Goal: Transaction & Acquisition: Purchase product/service

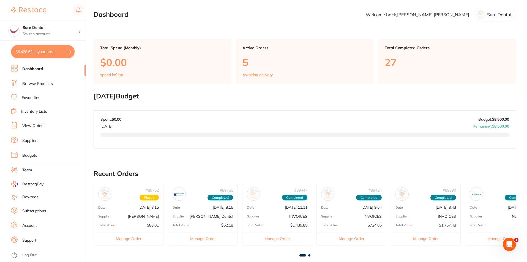
click at [28, 97] on link "Favourites" at bounding box center [31, 98] width 18 height 6
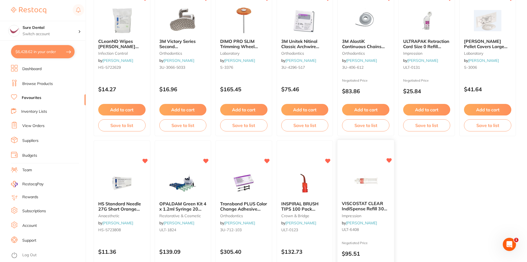
scroll to position [1127, 0]
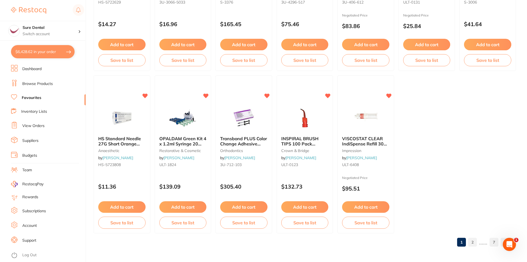
click at [370, 216] on link "2" at bounding box center [472, 242] width 9 height 11
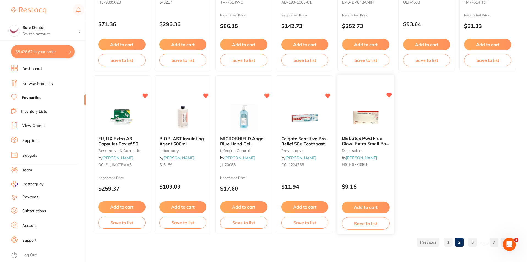
scroll to position [0, 0]
click at [363, 143] on span "DE Latex Pwd Free Glove Extra Small Box of 200" at bounding box center [365, 144] width 47 height 16
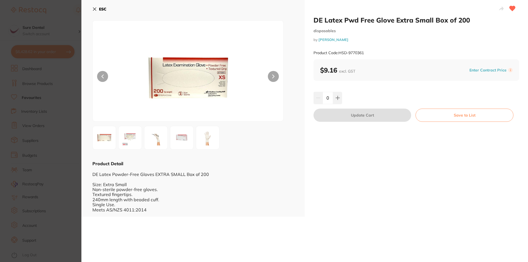
click at [330, 100] on input "0" at bounding box center [328, 98] width 10 height 12
type input "10"
drag, startPoint x: 355, startPoint y: 183, endPoint x: 355, endPoint y: 180, distance: 3.6
click at [355, 183] on div "DE Latex Pwd Free Glove Extra Small Box of 200 disposables by [PERSON_NAME] Pro…" at bounding box center [416, 108] width 223 height 217
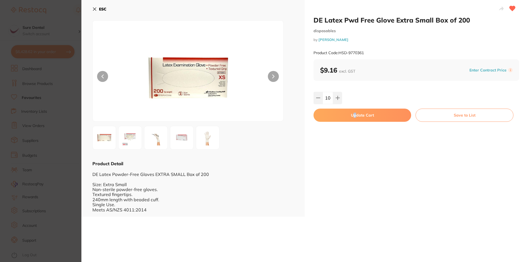
click at [366, 115] on button "Update Cart" at bounding box center [363, 115] width 98 height 13
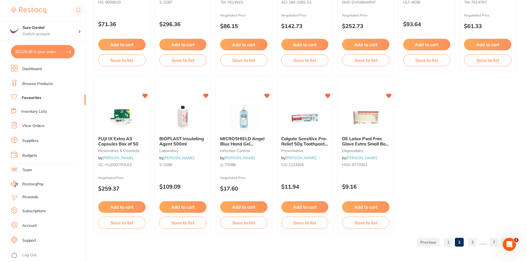
click at [370, 216] on link "3" at bounding box center [472, 242] width 9 height 11
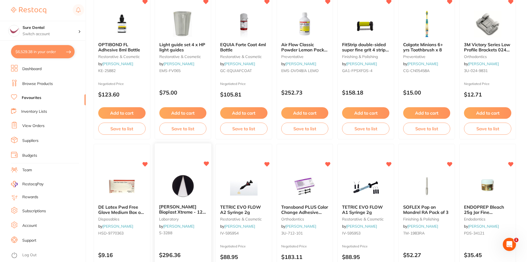
scroll to position [267, 0]
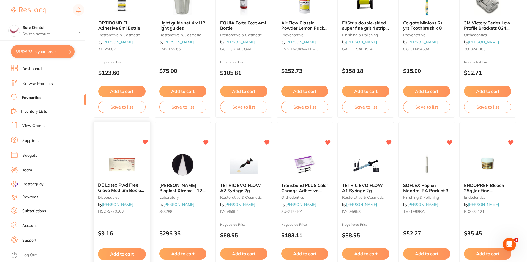
click at [124, 188] on span "DE Latex Pwd Free Glove Medium Box of 200" at bounding box center [121, 191] width 46 height 16
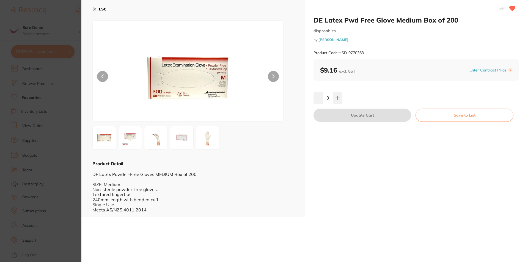
click at [330, 99] on input "0" at bounding box center [328, 98] width 10 height 12
type input "10"
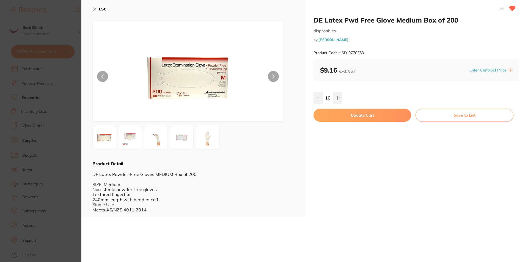
click at [364, 138] on div "DE Latex Pwd Free Glove Medium Box of 200 disposables by [PERSON_NAME] Product …" at bounding box center [416, 108] width 223 height 217
click at [361, 117] on button "Update Cart" at bounding box center [363, 115] width 98 height 13
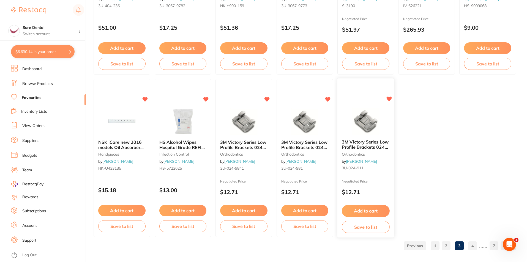
scroll to position [1127, 0]
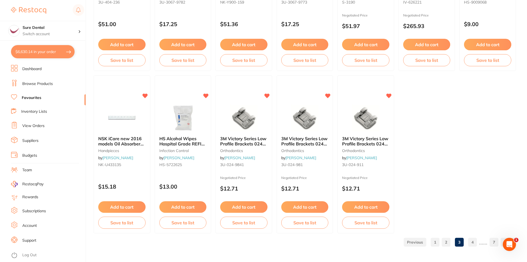
click at [370, 216] on link "4" at bounding box center [472, 242] width 9 height 11
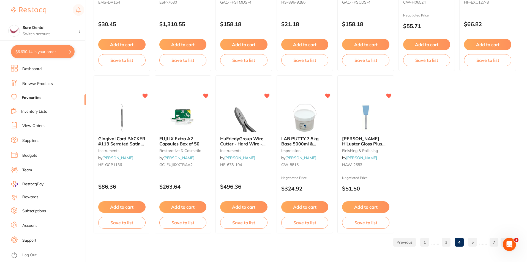
click at [370, 216] on link "5" at bounding box center [472, 242] width 9 height 11
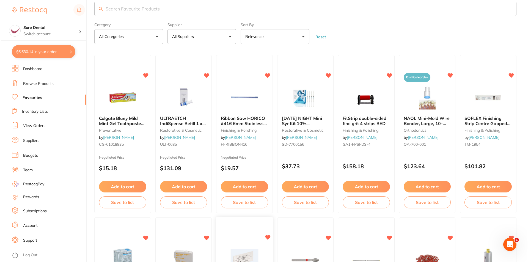
scroll to position [0, 0]
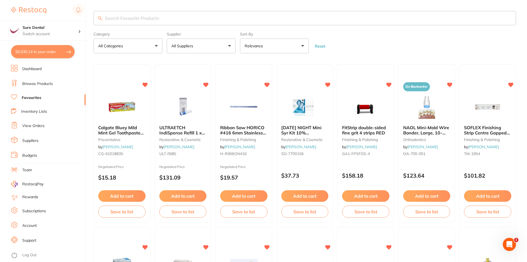
click at [181, 20] on input "search" at bounding box center [305, 18] width 422 height 14
type input "GLOVES"
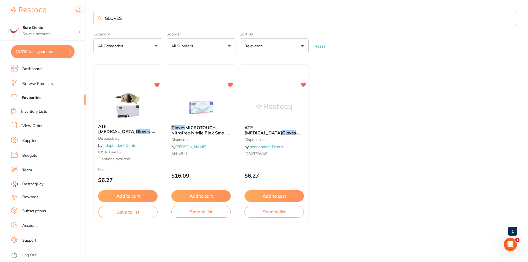
click at [31, 98] on link "Favourites" at bounding box center [32, 98] width 20 height 6
click at [35, 99] on link "Favourites" at bounding box center [32, 98] width 20 height 6
click at [226, 45] on button "All Suppliers" at bounding box center [201, 46] width 69 height 15
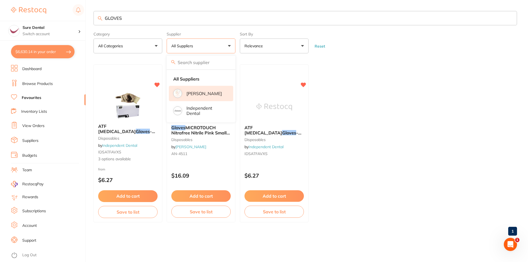
click at [205, 96] on p "[PERSON_NAME]" at bounding box center [204, 93] width 35 height 5
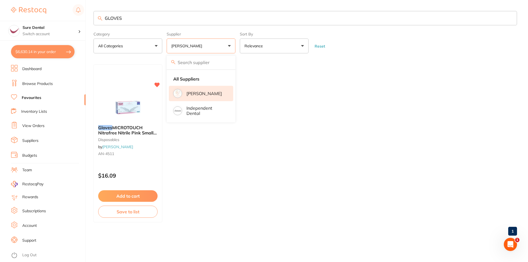
click at [327, 84] on ul "Gloves MICROTOUCH Nitrafree Nitrile Pink Small x 100 disposables by [PERSON_NAM…" at bounding box center [306, 143] width 424 height 158
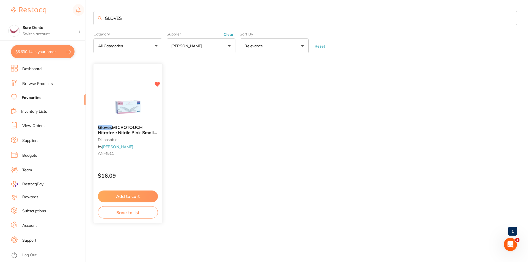
click at [157, 84] on icon at bounding box center [157, 84] width 5 height 5
click at [34, 99] on link "Favourites" at bounding box center [32, 98] width 20 height 6
click at [29, 50] on button "$6,630.14 in your order" at bounding box center [43, 51] width 64 height 13
checkbox input "true"
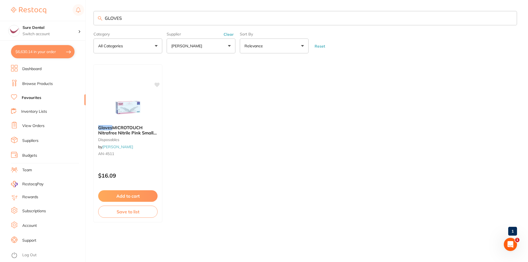
checkbox input "true"
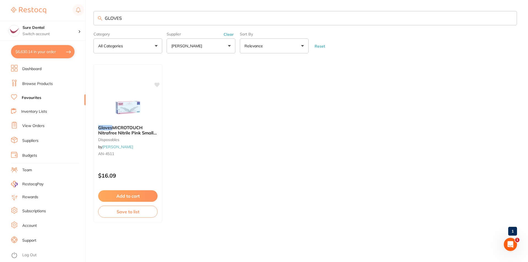
checkbox input "true"
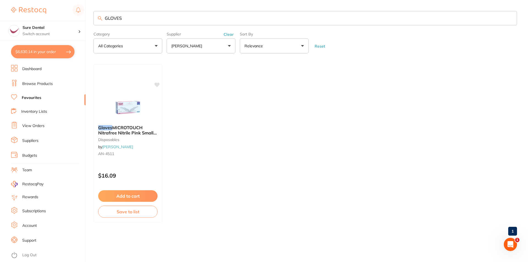
checkbox input "true"
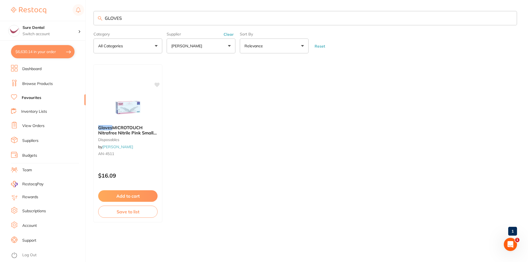
checkbox input "true"
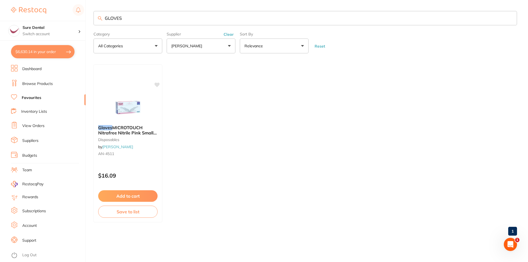
checkbox input "true"
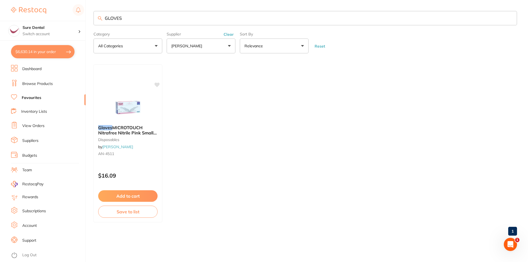
checkbox input "true"
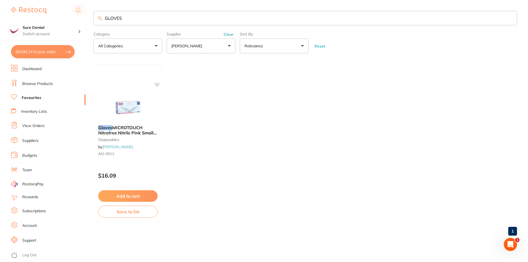
checkbox input "true"
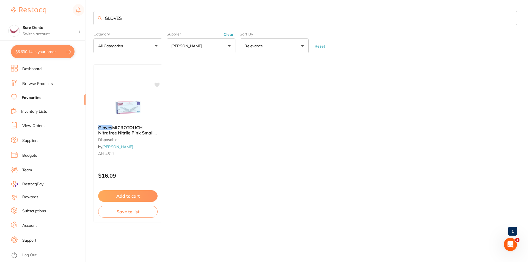
checkbox input "true"
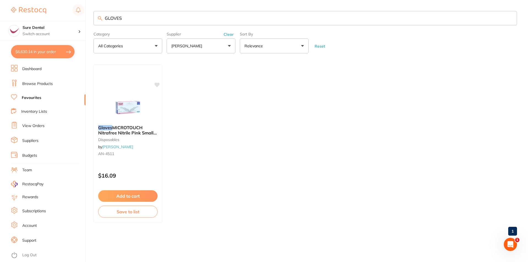
checkbox input "true"
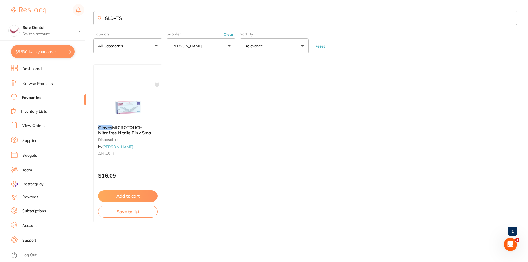
checkbox input "true"
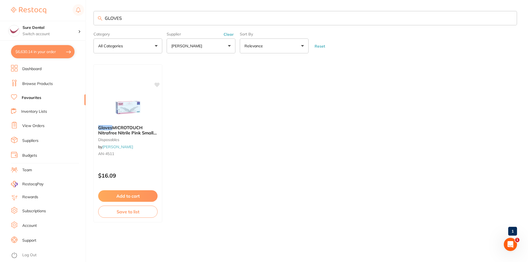
checkbox input "true"
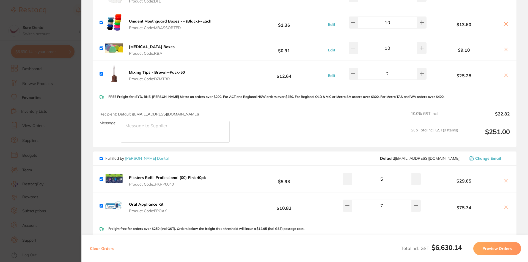
scroll to position [1541, 0]
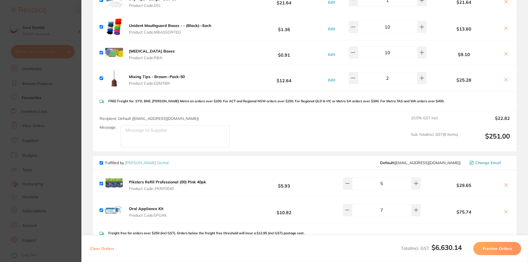
click at [63, 102] on section "Update RRP Set your pre negotiated price for this item. Item Agreed RRP (excl. …" at bounding box center [264, 131] width 528 height 262
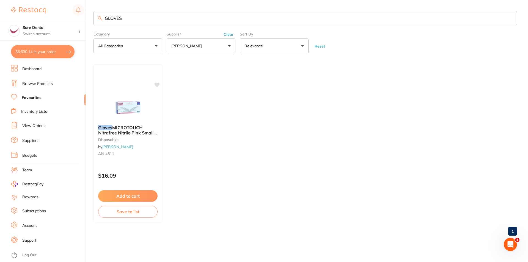
click at [28, 97] on link "Favourites" at bounding box center [32, 98] width 20 height 6
click at [15, 97] on icon at bounding box center [14, 97] width 6 height 6
drag, startPoint x: 126, startPoint y: 18, endPoint x: 94, endPoint y: 18, distance: 32.5
click at [95, 18] on input "GLOVES" at bounding box center [306, 18] width 424 height 14
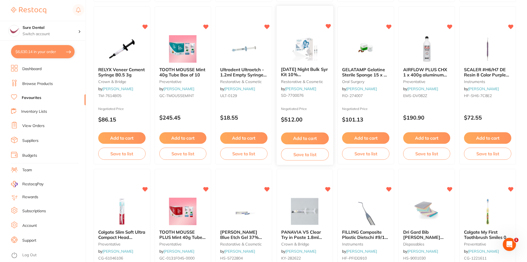
scroll to position [702, 0]
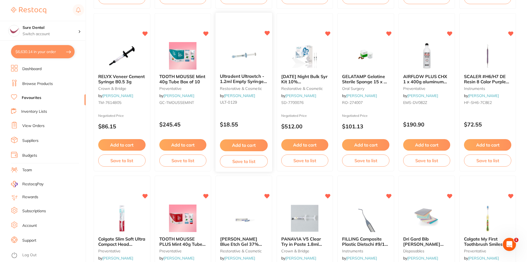
click at [249, 143] on button "Add to cart" at bounding box center [244, 145] width 48 height 12
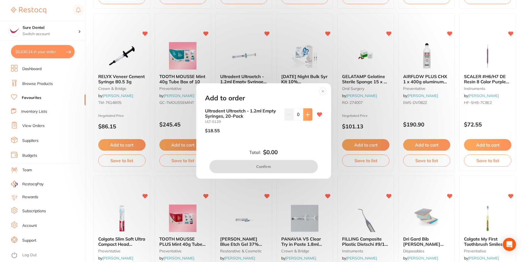
click at [303, 114] on button at bounding box center [307, 114] width 9 height 12
type input "1"
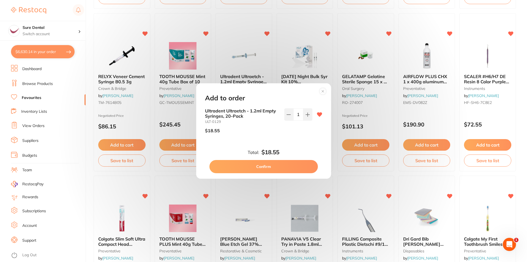
scroll to position [0, 0]
click at [281, 165] on button "Confirm" at bounding box center [263, 166] width 108 height 13
checkbox input "false"
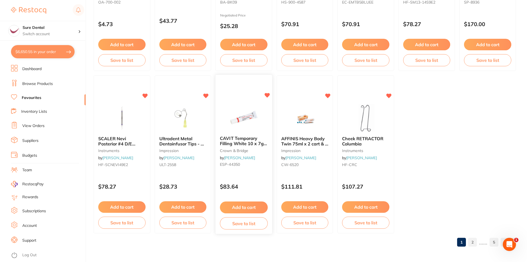
scroll to position [1567, 0]
click at [370, 216] on link "2" at bounding box center [472, 242] width 9 height 11
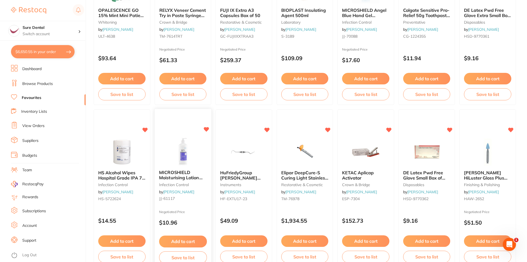
scroll to position [604, 0]
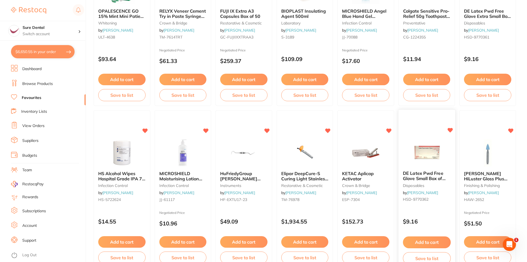
click at [370, 178] on span "DE Latex Pwd Free Glove Small Box of 200" at bounding box center [424, 179] width 43 height 16
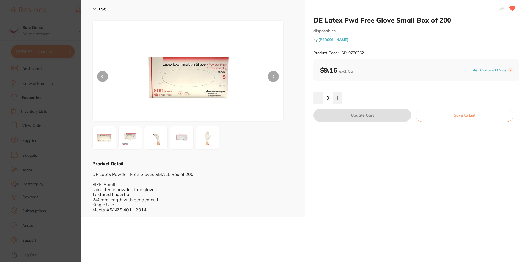
click at [330, 98] on input "0" at bounding box center [328, 98] width 10 height 12
type input "70"
click at [365, 98] on div "70" at bounding box center [417, 98] width 206 height 12
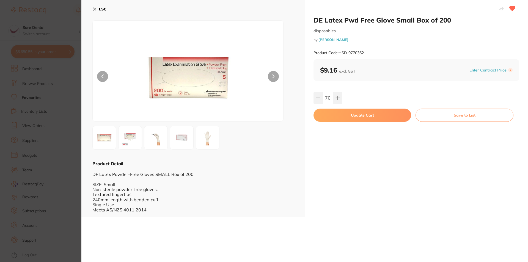
click at [365, 116] on button "Update Cart" at bounding box center [363, 115] width 98 height 13
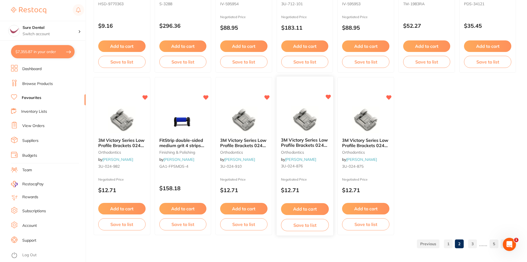
scroll to position [1127, 0]
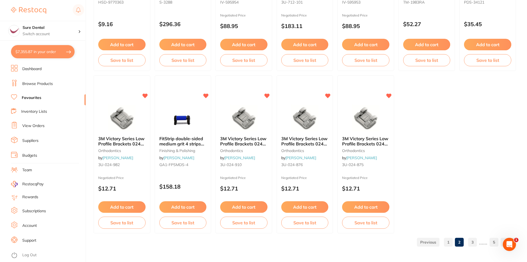
click at [370, 216] on link "3" at bounding box center [472, 242] width 9 height 11
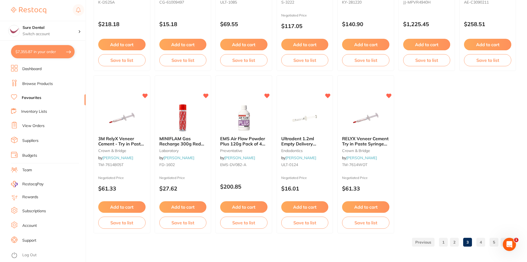
click at [370, 216] on link "4" at bounding box center [480, 242] width 9 height 11
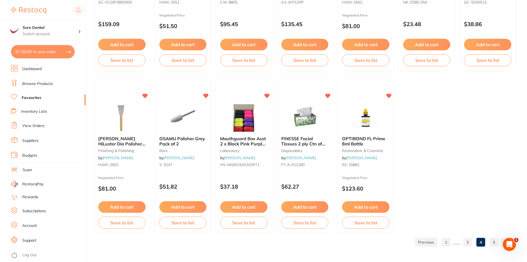
click at [370, 216] on link "5" at bounding box center [493, 242] width 9 height 11
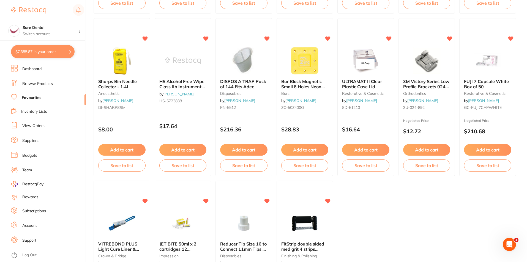
scroll to position [477, 0]
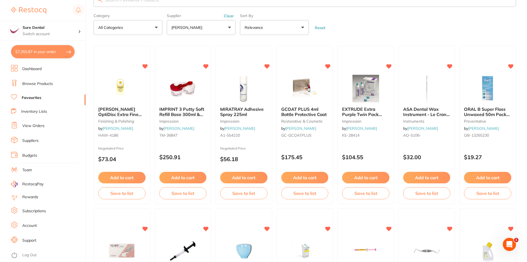
scroll to position [0, 0]
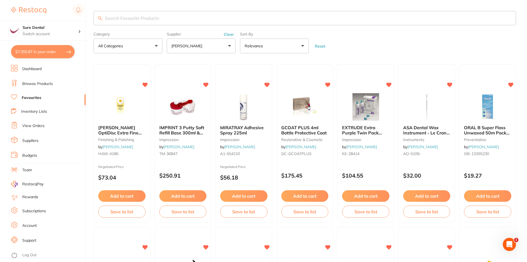
click at [141, 22] on input "search" at bounding box center [305, 18] width 422 height 14
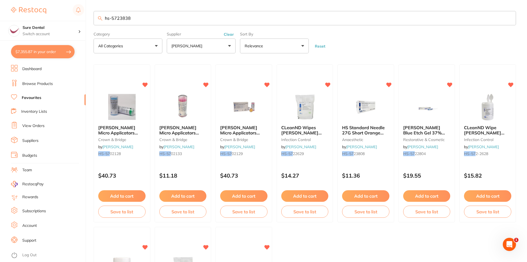
type input "hs-5723838"
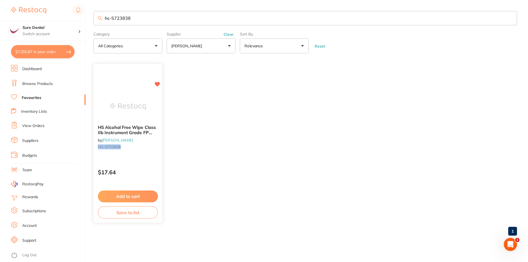
click at [128, 132] on span "HS Alcohol Free Wipe Class IIb Instrument Grade FP 200Pk" at bounding box center [127, 133] width 58 height 16
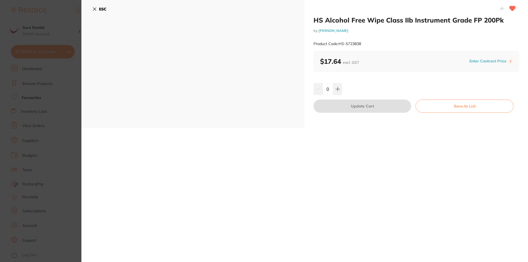
click at [332, 90] on input "0" at bounding box center [328, 89] width 10 height 12
type input "20"
click at [370, 172] on div "HS Alcohol Free Wipe Class IIb Instrument Grade FP 200Pk by [PERSON_NAME] Produ…" at bounding box center [304, 131] width 447 height 262
click at [370, 110] on button "Update Cart" at bounding box center [363, 106] width 98 height 13
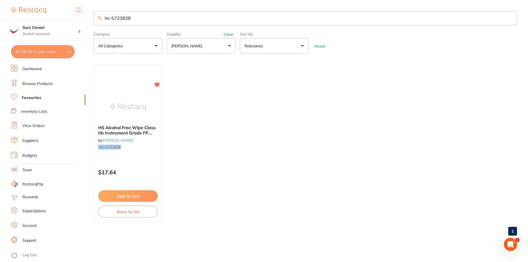
click at [48, 50] on button "$7,743.95 in your order" at bounding box center [43, 51] width 64 height 13
checkbox input "true"
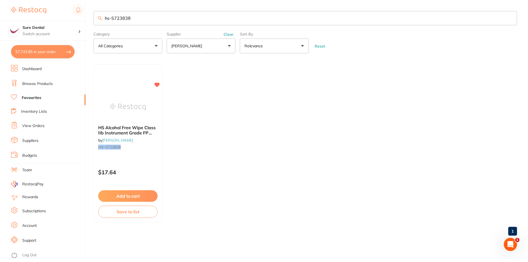
checkbox input "true"
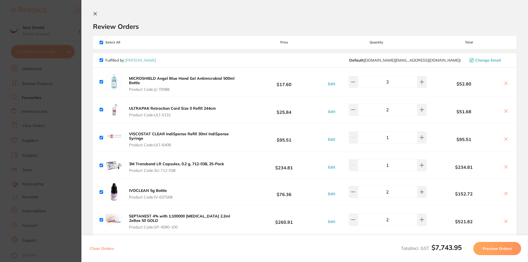
click at [94, 14] on icon at bounding box center [95, 14] width 4 height 4
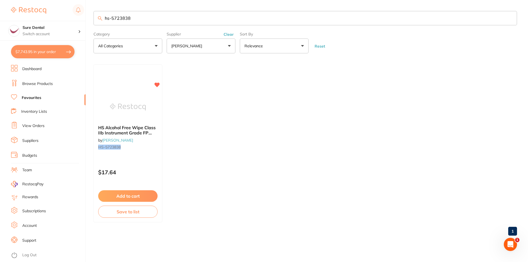
drag, startPoint x: 124, startPoint y: 20, endPoint x: 96, endPoint y: 21, distance: 28.3
click at [96, 21] on input "hs-5723838" at bounding box center [306, 18] width 424 height 14
type input "S"
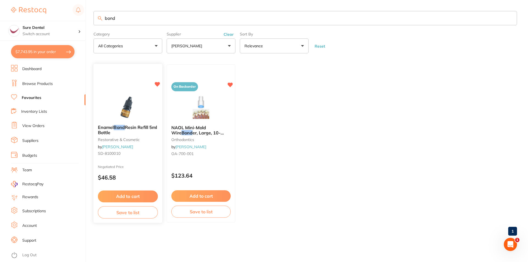
type input "bond"
click at [131, 129] on span "Resin Refill 5ml Bottle" at bounding box center [127, 130] width 59 height 11
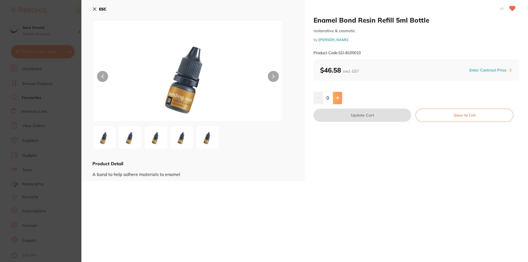
click at [340, 97] on button at bounding box center [337, 98] width 9 height 12
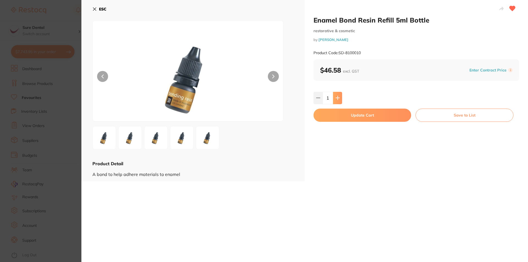
click at [340, 97] on button at bounding box center [337, 98] width 9 height 12
type input "5"
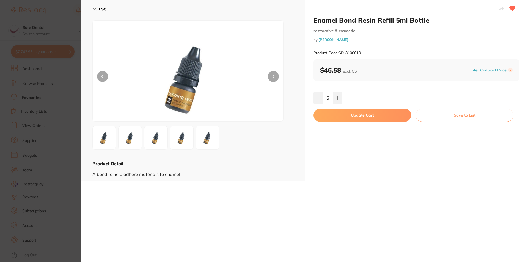
click at [359, 115] on button "Update Cart" at bounding box center [363, 115] width 98 height 13
checkbox input "false"
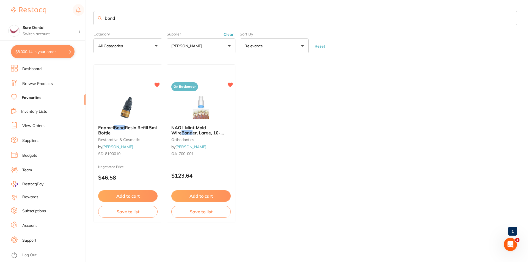
click at [28, 50] on button "$8,000.14 in your order" at bounding box center [43, 51] width 64 height 13
checkbox input "true"
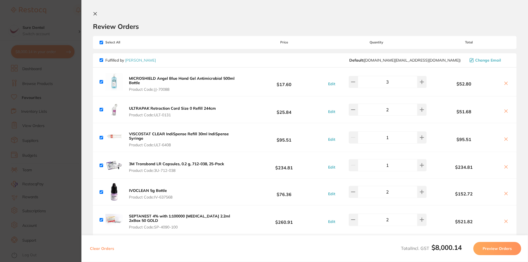
click at [96, 14] on icon at bounding box center [95, 14] width 4 height 4
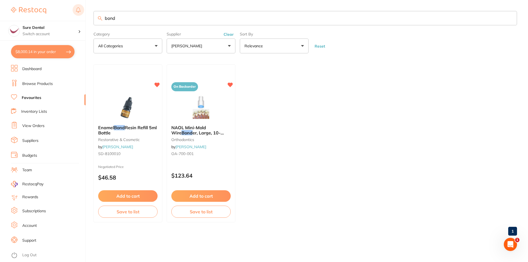
drag, startPoint x: 130, startPoint y: 16, endPoint x: 80, endPoint y: 9, distance: 50.5
click at [82, 10] on div "$8,000.14 Sure Dental Switch account Sure Dental $8,000.14 in your order Dashbo…" at bounding box center [264, 131] width 528 height 262
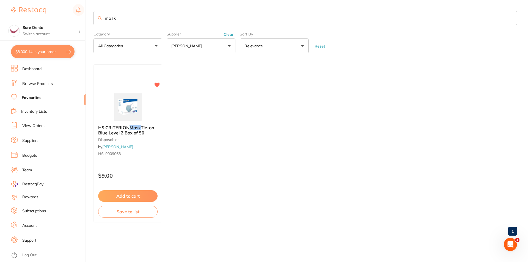
type input "mask"
click at [35, 70] on link "Dashboard" at bounding box center [31, 69] width 19 height 6
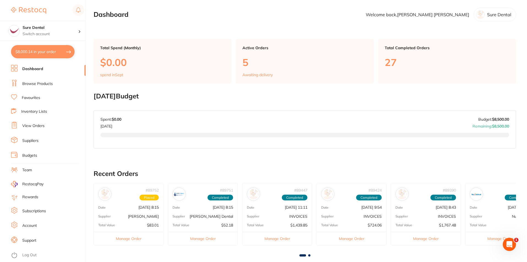
click at [37, 83] on link "Browse Products" at bounding box center [37, 84] width 31 height 6
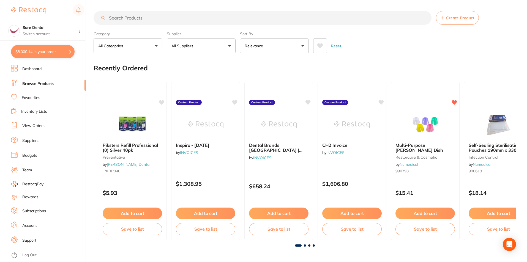
click at [137, 14] on input "search" at bounding box center [263, 18] width 338 height 14
type input "masks"
